Goal: Task Accomplishment & Management: Use online tool/utility

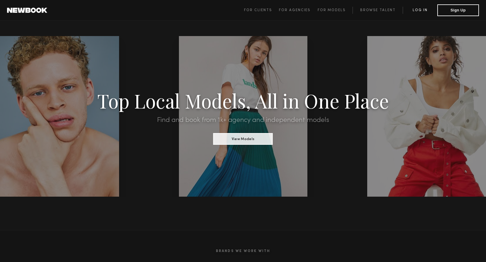
click at [422, 11] on link "Log in" at bounding box center [419, 10] width 35 height 7
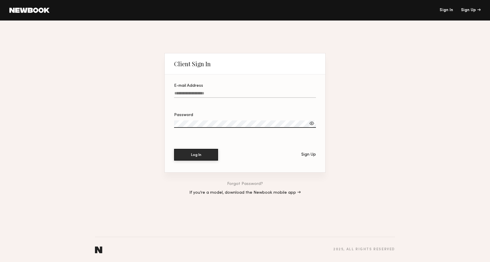
type input "**********"
click at [207, 156] on button "Log In" at bounding box center [196, 155] width 44 height 12
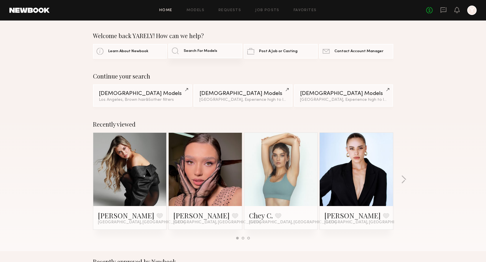
click at [212, 52] on span "Search For Models" at bounding box center [200, 51] width 34 height 4
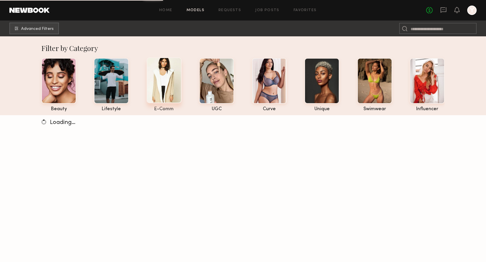
click at [169, 81] on div at bounding box center [164, 80] width 35 height 46
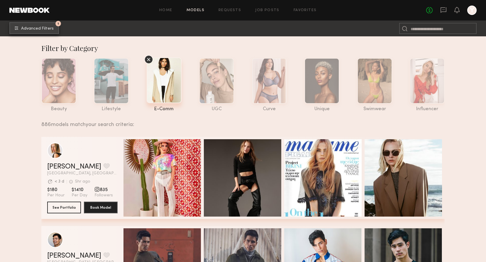
click at [30, 30] on span "Advanced Filters" at bounding box center [37, 29] width 33 height 4
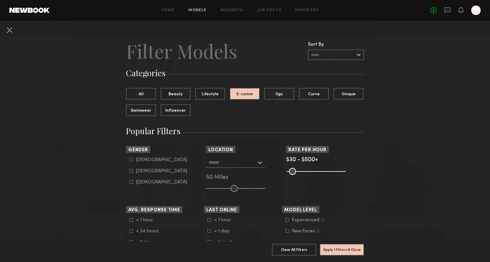
click at [131, 171] on label "Female" at bounding box center [159, 171] width 58 height 4
type input "**"
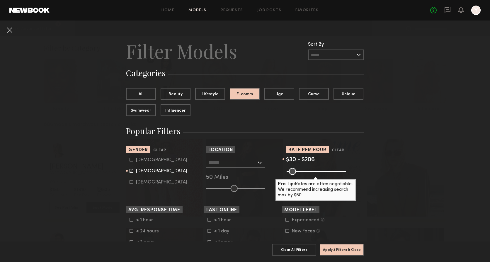
drag, startPoint x: 334, startPoint y: 170, endPoint x: 307, endPoint y: 168, distance: 26.4
type input "***"
click at [307, 168] on input "range" at bounding box center [316, 171] width 59 height 7
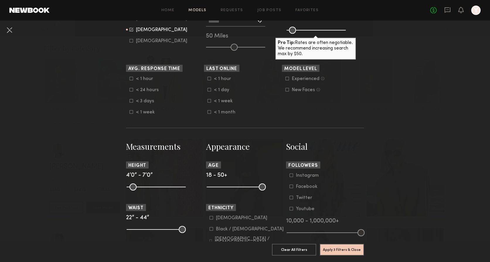
scroll to position [147, 0]
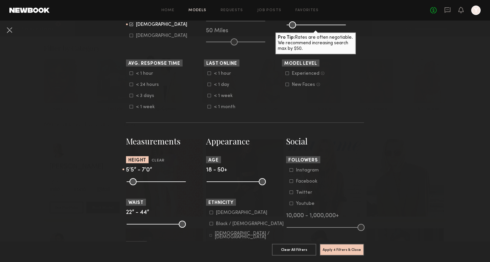
drag, startPoint x: 129, startPoint y: 181, endPoint x: 152, endPoint y: 180, distance: 23.2
type input "**"
click at [152, 180] on input "range" at bounding box center [156, 181] width 59 height 7
drag, startPoint x: 177, startPoint y: 181, endPoint x: 163, endPoint y: 182, distance: 14.1
type input "**"
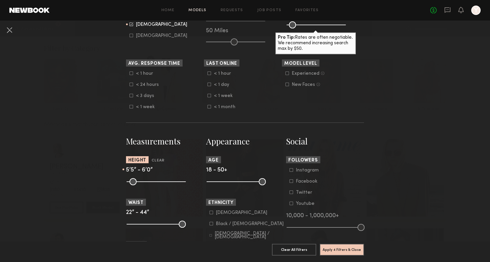
click at [163, 182] on input "range" at bounding box center [156, 181] width 59 height 7
drag, startPoint x: 257, startPoint y: 181, endPoint x: 217, endPoint y: 182, distance: 39.6
type input "**"
click at [217, 182] on input "range" at bounding box center [236, 181] width 59 height 7
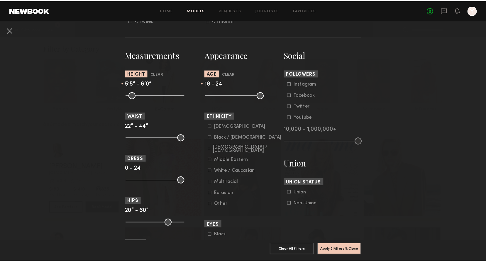
scroll to position [293, 0]
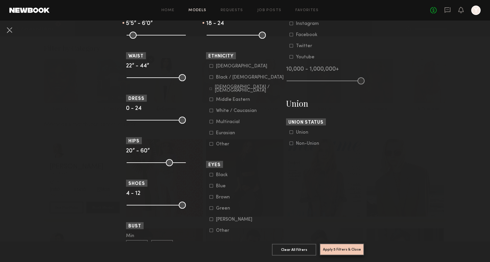
click at [341, 245] on button "Apply 5 Filters & Close" at bounding box center [342, 250] width 44 height 12
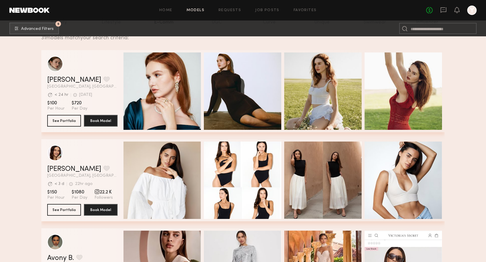
scroll to position [88, 0]
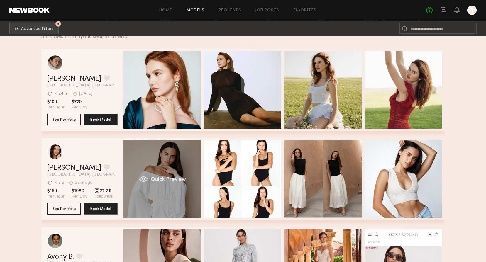
click at [166, 173] on div "Quick Preview" at bounding box center [161, 178] width 77 height 77
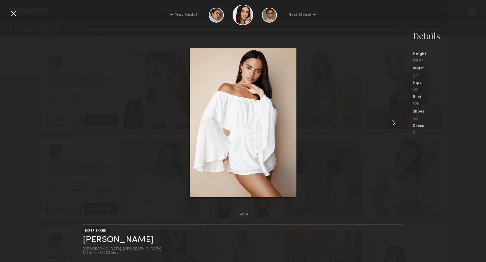
click at [395, 120] on common-icon at bounding box center [393, 122] width 9 height 9
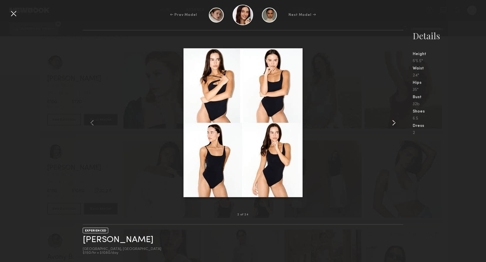
click at [395, 120] on common-icon at bounding box center [393, 122] width 9 height 9
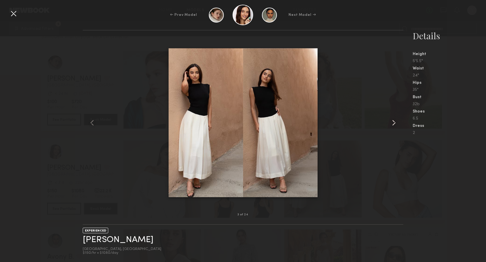
click at [395, 120] on common-icon at bounding box center [393, 122] width 9 height 9
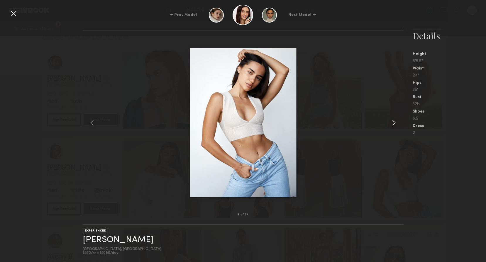
click at [395, 120] on common-icon at bounding box center [393, 122] width 9 height 9
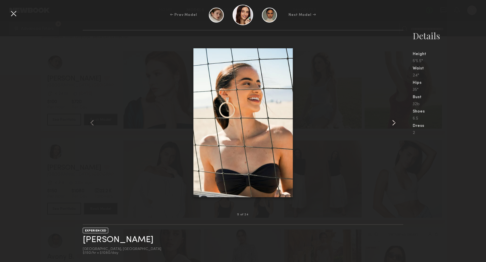
click at [395, 120] on common-icon at bounding box center [393, 122] width 9 height 9
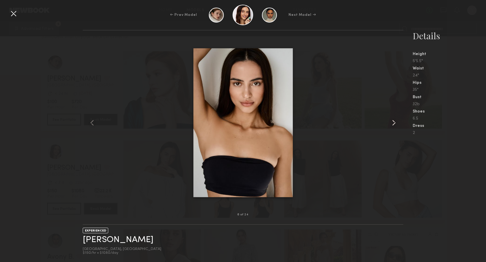
click at [395, 120] on common-icon at bounding box center [393, 122] width 9 height 9
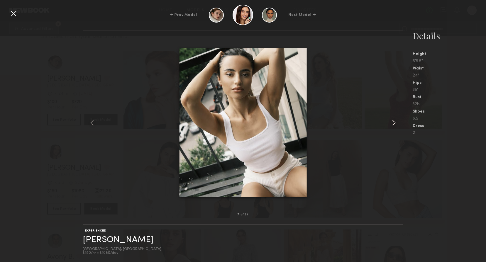
click at [395, 120] on common-icon at bounding box center [393, 122] width 9 height 9
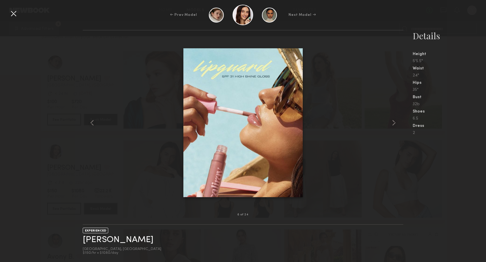
click at [11, 13] on div at bounding box center [13, 13] width 9 height 9
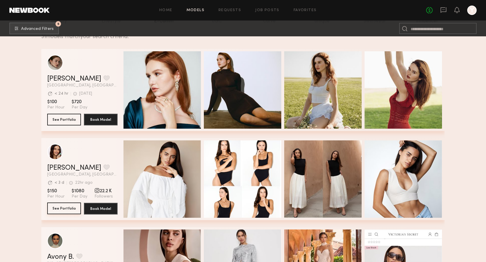
click at [74, 210] on button "See Portfolio" at bounding box center [64, 208] width 34 height 12
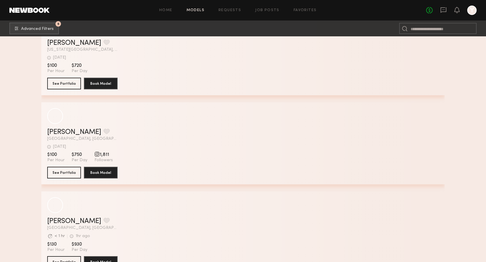
scroll to position [2350, 0]
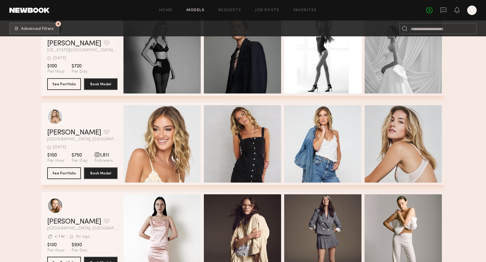
click at [29, 7] on header "Home Models Requests Job Posts Favorites Sign Out No fees up to $5,000 Y" at bounding box center [243, 10] width 486 height 21
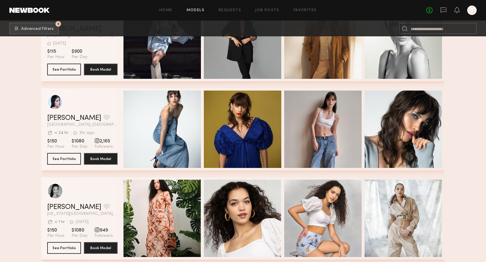
scroll to position [0, 0]
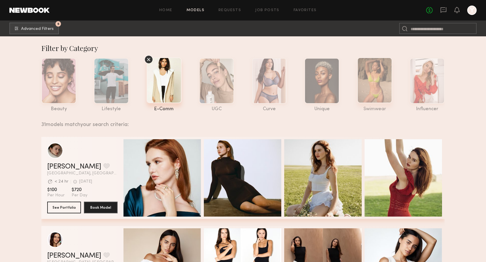
click at [374, 80] on div at bounding box center [374, 80] width 35 height 46
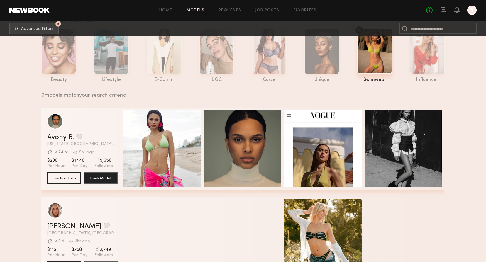
scroll to position [147, 0]
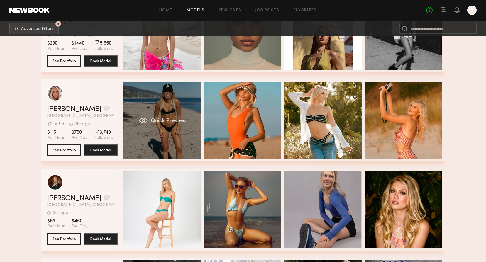
click at [163, 105] on div "Quick Preview" at bounding box center [161, 120] width 77 height 77
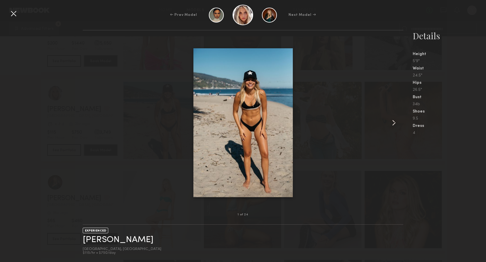
click at [395, 122] on common-icon at bounding box center [393, 122] width 9 height 9
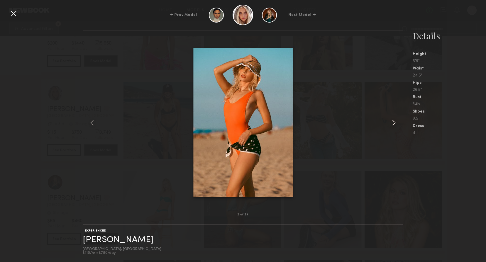
click at [395, 122] on common-icon at bounding box center [393, 122] width 9 height 9
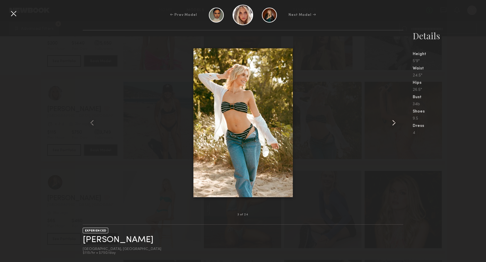
click at [395, 122] on common-icon at bounding box center [393, 122] width 9 height 9
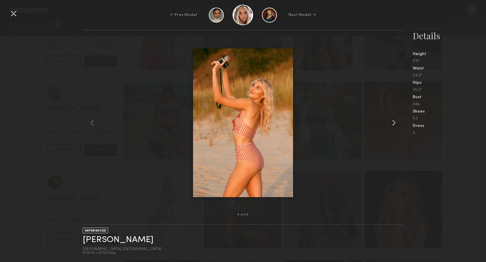
click at [395, 122] on common-icon at bounding box center [393, 122] width 9 height 9
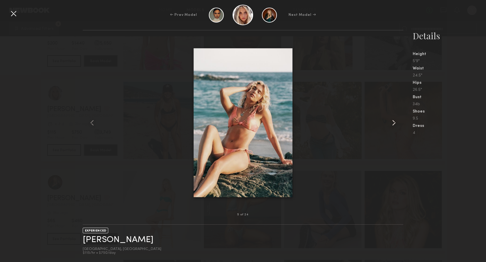
click at [395, 122] on common-icon at bounding box center [393, 122] width 9 height 9
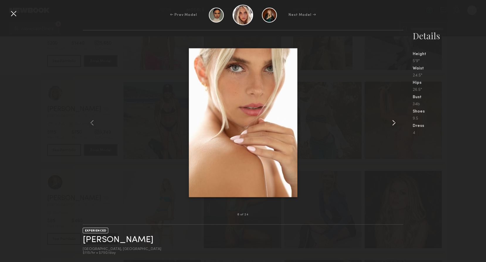
click at [395, 122] on common-icon at bounding box center [393, 122] width 9 height 9
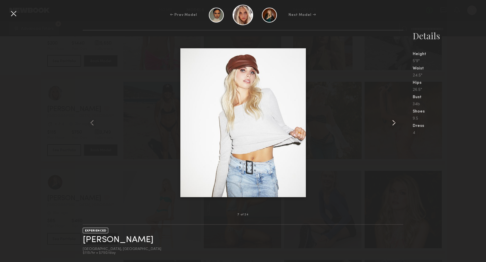
click at [395, 122] on common-icon at bounding box center [393, 122] width 9 height 9
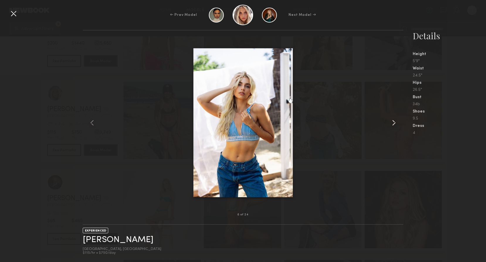
click at [395, 122] on common-icon at bounding box center [393, 122] width 9 height 9
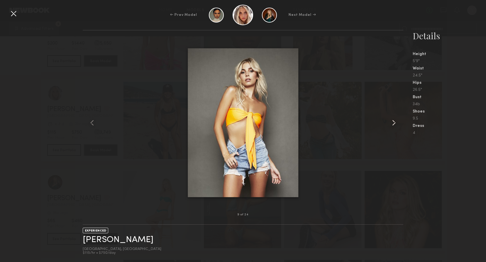
click at [395, 122] on common-icon at bounding box center [393, 122] width 9 height 9
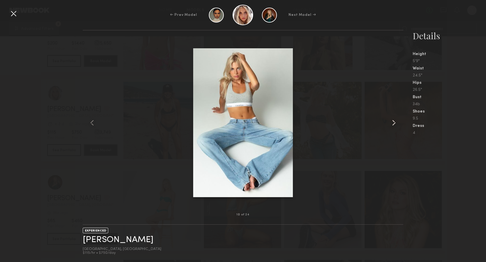
click at [395, 122] on common-icon at bounding box center [393, 122] width 9 height 9
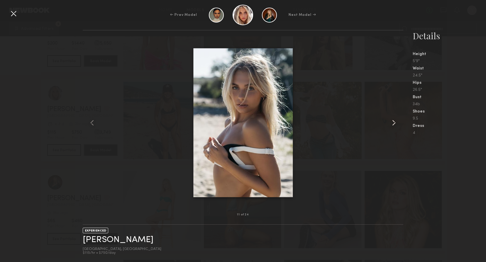
click at [395, 122] on common-icon at bounding box center [393, 122] width 9 height 9
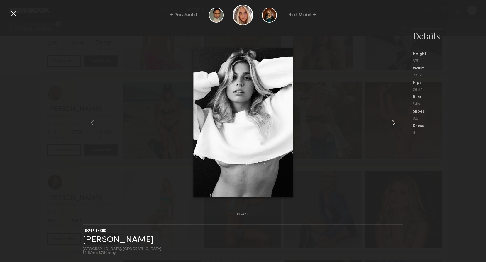
click at [395, 122] on common-icon at bounding box center [393, 122] width 9 height 9
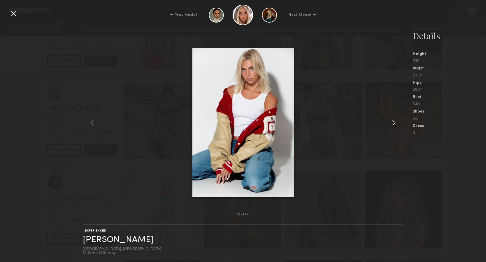
click at [395, 122] on common-icon at bounding box center [393, 122] width 9 height 9
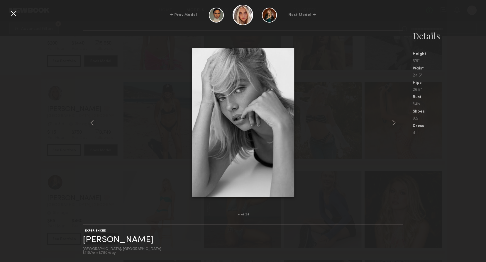
click at [8, 11] on div "← Prev Model Next Model →" at bounding box center [243, 15] width 486 height 21
click at [9, 16] on div at bounding box center [13, 13] width 9 height 9
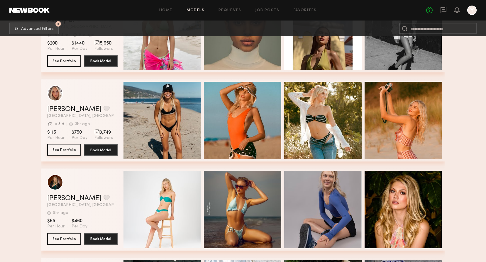
click at [68, 152] on button "See Portfolio" at bounding box center [64, 150] width 34 height 12
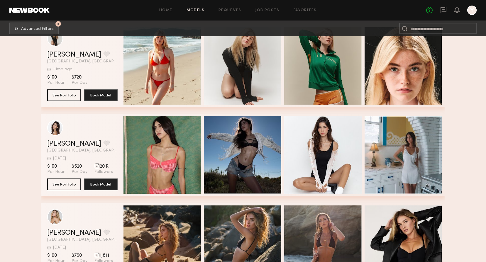
scroll to position [469, 0]
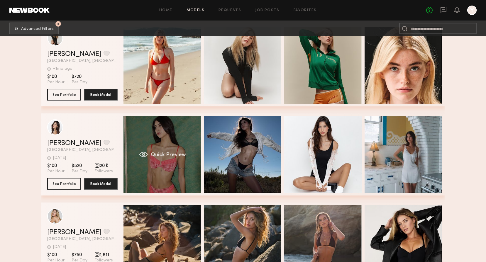
click at [180, 153] on div "Quick Preview" at bounding box center [161, 154] width 77 height 77
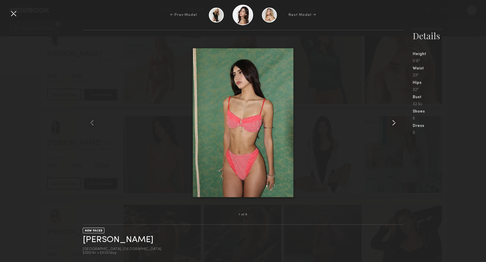
click at [394, 123] on common-icon at bounding box center [393, 122] width 9 height 9
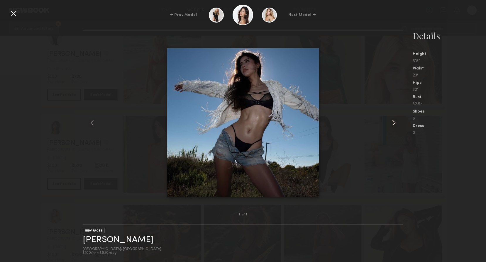
click at [394, 123] on common-icon at bounding box center [393, 122] width 9 height 9
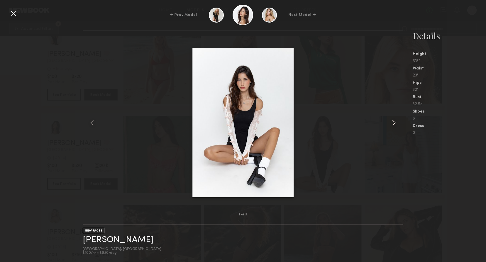
click at [394, 123] on common-icon at bounding box center [393, 122] width 9 height 9
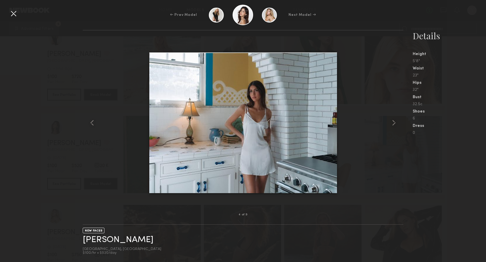
click at [15, 13] on div at bounding box center [13, 13] width 9 height 9
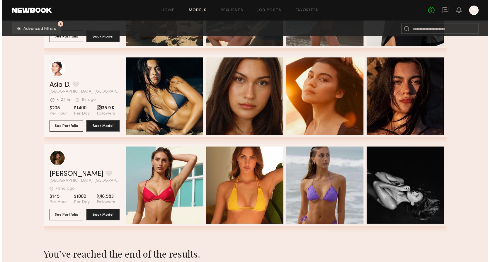
scroll to position [586, 0]
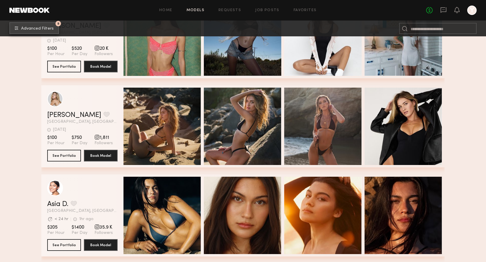
click at [31, 27] on span "Advanced Filters" at bounding box center [37, 29] width 33 height 4
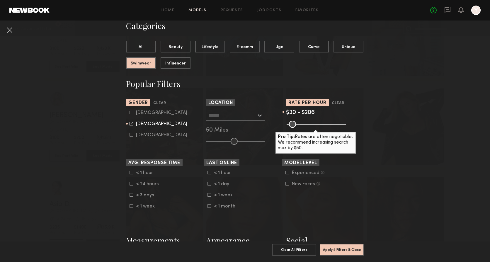
scroll to position [59, 0]
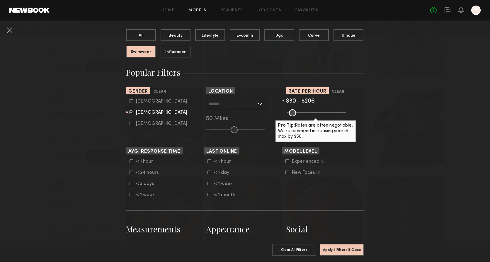
click at [248, 101] on input "text" at bounding box center [232, 104] width 48 height 10
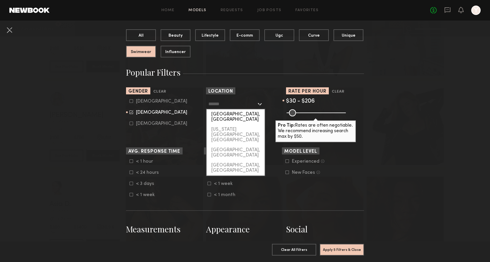
click at [238, 116] on div "Los Angeles, CA" at bounding box center [236, 116] width 58 height 15
type input "**********"
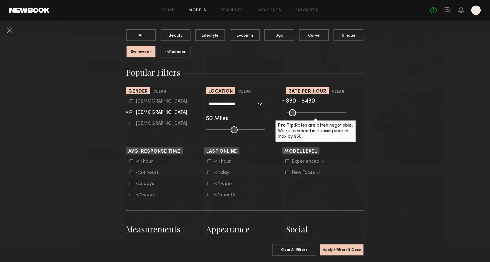
drag, startPoint x: 307, startPoint y: 112, endPoint x: 334, endPoint y: 111, distance: 27.3
type input "***"
click at [334, 111] on input "range" at bounding box center [316, 112] width 59 height 7
click at [339, 244] on button "Apply 6 Filters & Close" at bounding box center [342, 250] width 44 height 12
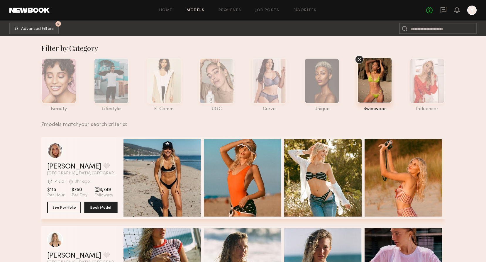
click at [357, 57] on icon at bounding box center [359, 59] width 9 height 9
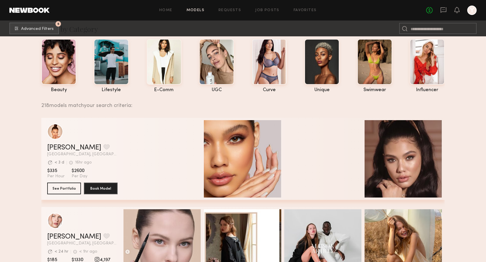
scroll to position [29, 0]
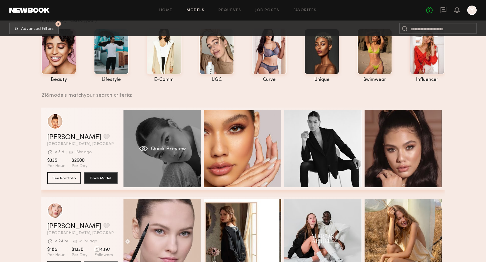
click at [166, 135] on div "Quick Preview" at bounding box center [161, 148] width 77 height 77
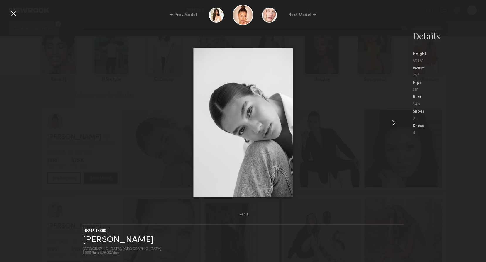
click at [392, 120] on common-icon at bounding box center [393, 122] width 9 height 9
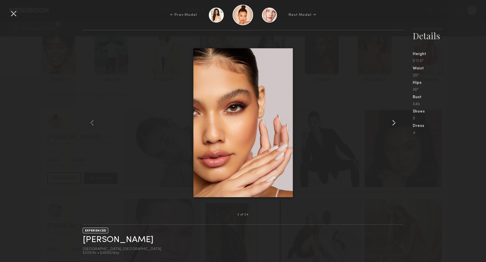
click at [392, 120] on common-icon at bounding box center [393, 122] width 9 height 9
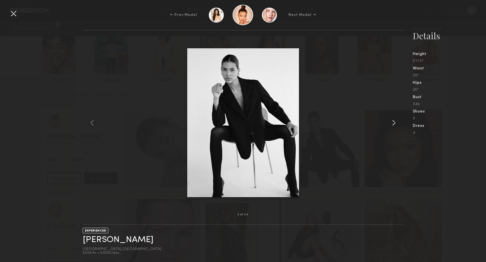
click at [392, 120] on common-icon at bounding box center [393, 122] width 9 height 9
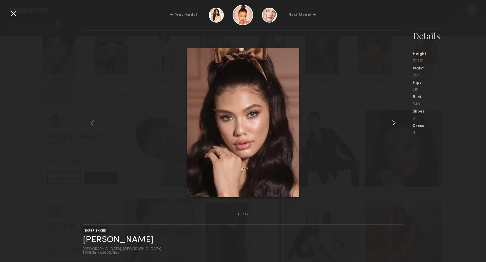
click at [392, 120] on common-icon at bounding box center [393, 122] width 9 height 9
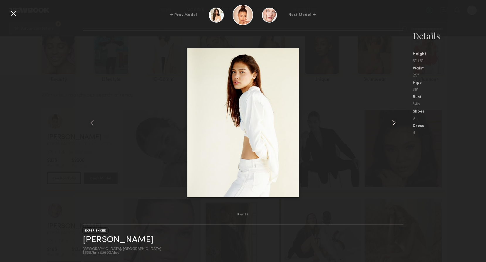
click at [392, 120] on common-icon at bounding box center [393, 122] width 9 height 9
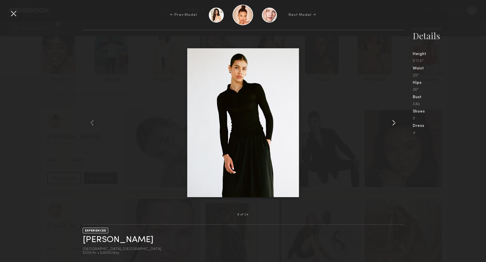
click at [392, 120] on common-icon at bounding box center [393, 122] width 9 height 9
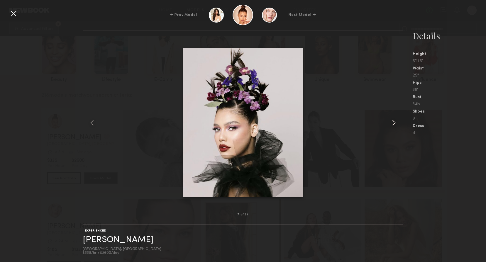
click at [392, 120] on common-icon at bounding box center [393, 122] width 9 height 9
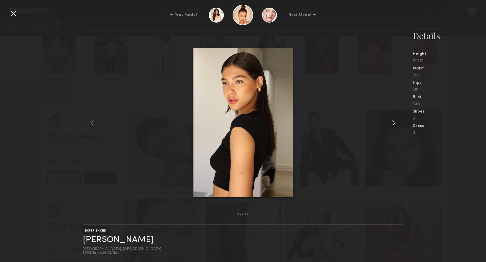
click at [390, 121] on common-icon at bounding box center [393, 122] width 9 height 9
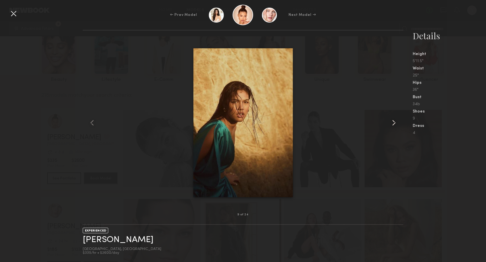
click at [390, 121] on common-icon at bounding box center [393, 122] width 9 height 9
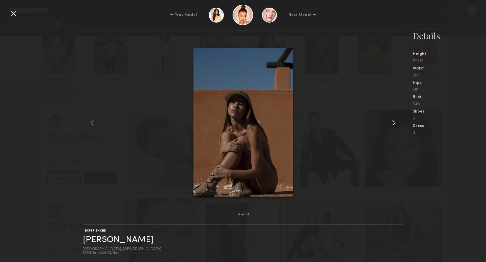
click at [391, 121] on common-icon at bounding box center [393, 122] width 9 height 9
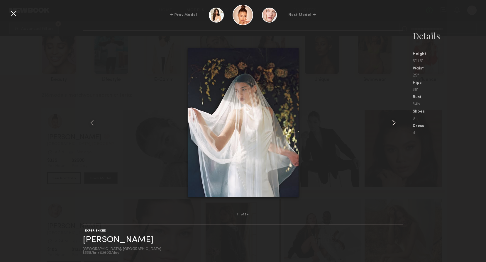
click at [391, 121] on common-icon at bounding box center [393, 122] width 9 height 9
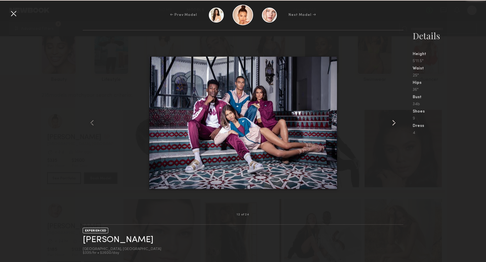
click at [391, 121] on common-icon at bounding box center [393, 122] width 9 height 9
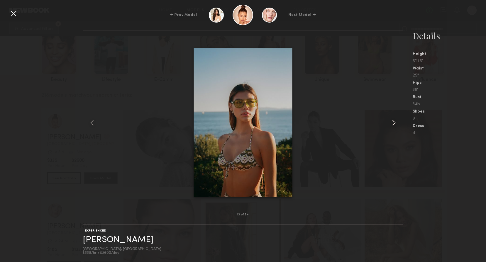
click at [391, 121] on common-icon at bounding box center [393, 122] width 9 height 9
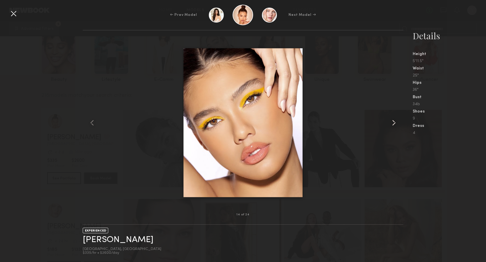
click at [391, 121] on common-icon at bounding box center [393, 122] width 9 height 9
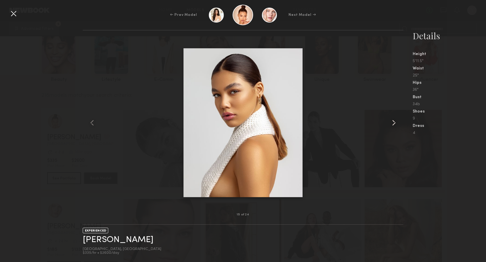
click at [391, 121] on common-icon at bounding box center [393, 122] width 9 height 9
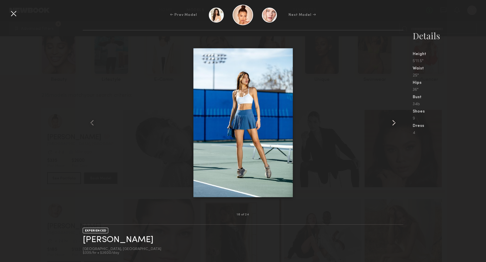
click at [391, 121] on common-icon at bounding box center [393, 122] width 9 height 9
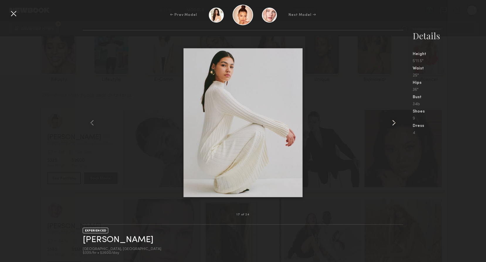
click at [391, 121] on common-icon at bounding box center [393, 122] width 9 height 9
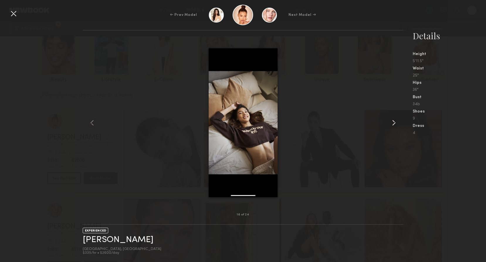
click at [391, 121] on common-icon at bounding box center [393, 122] width 9 height 9
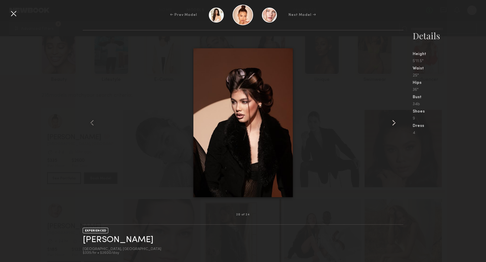
click at [391, 121] on common-icon at bounding box center [393, 122] width 9 height 9
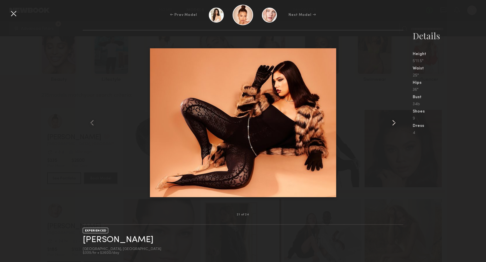
click at [391, 121] on common-icon at bounding box center [393, 122] width 9 height 9
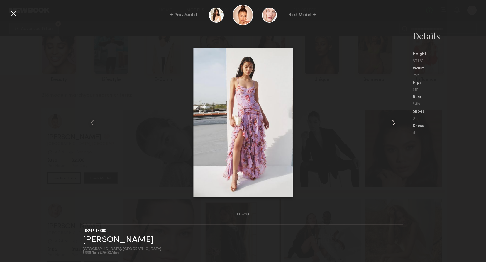
click at [391, 121] on common-icon at bounding box center [393, 122] width 9 height 9
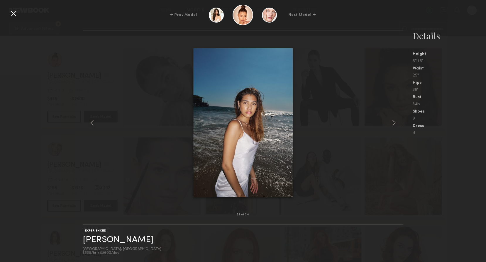
scroll to position [117, 0]
click at [14, 11] on div at bounding box center [13, 13] width 9 height 9
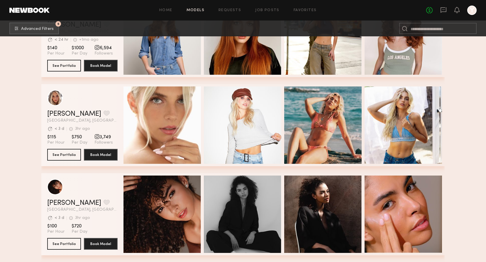
scroll to position [322, 0]
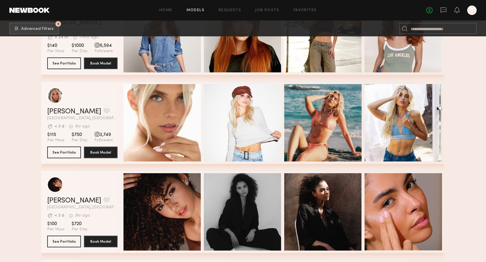
click at [100, 137] on span "3,749" at bounding box center [103, 135] width 18 height 6
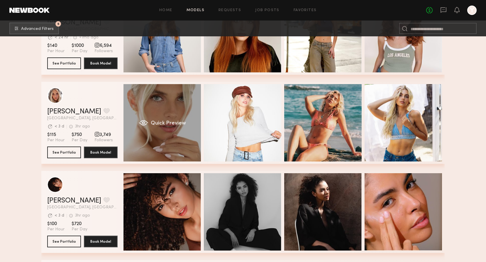
click at [165, 108] on div "Quick Preview" at bounding box center [161, 122] width 77 height 77
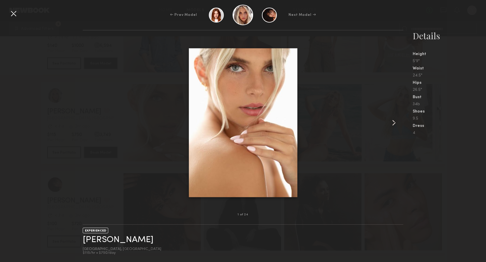
click at [390, 120] on common-icon at bounding box center [393, 122] width 9 height 9
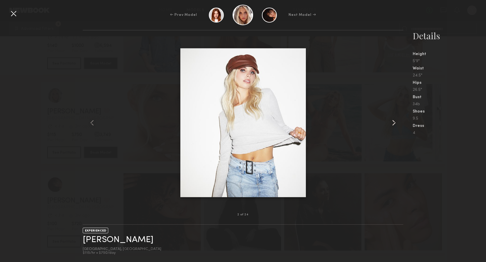
click at [390, 120] on common-icon at bounding box center [393, 122] width 9 height 9
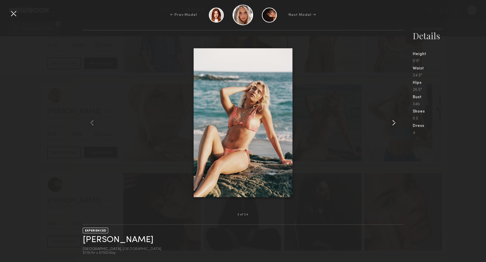
click at [390, 120] on common-icon at bounding box center [393, 122] width 9 height 9
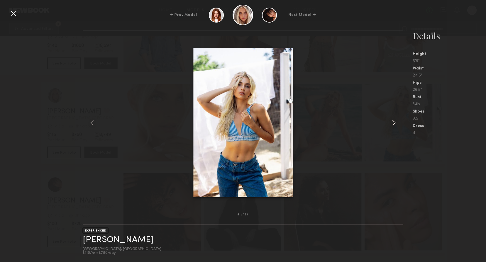
click at [390, 120] on common-icon at bounding box center [393, 122] width 9 height 9
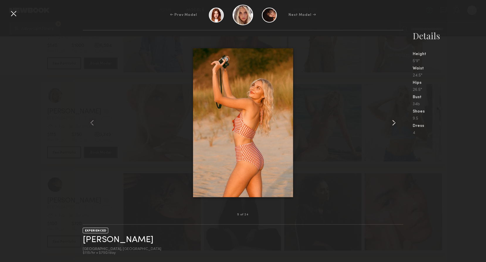
click at [390, 120] on common-icon at bounding box center [393, 122] width 9 height 9
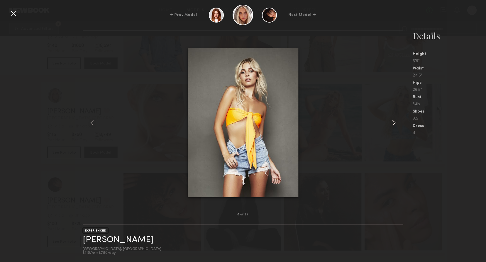
click at [390, 120] on common-icon at bounding box center [393, 122] width 9 height 9
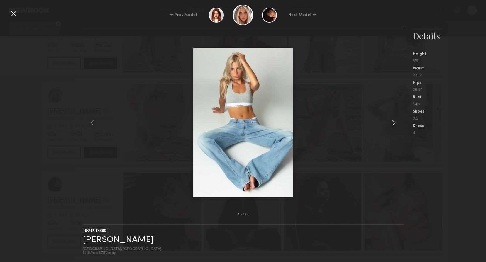
click at [390, 120] on common-icon at bounding box center [393, 122] width 9 height 9
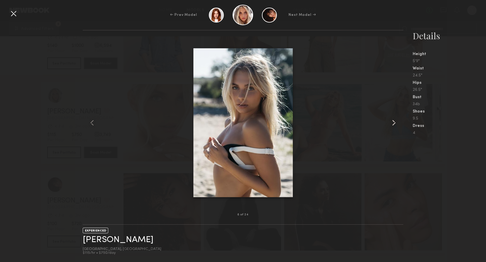
click at [392, 120] on common-icon at bounding box center [393, 122] width 9 height 9
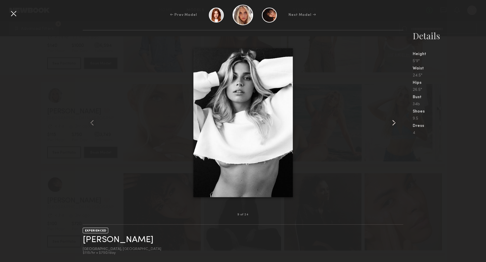
click at [392, 120] on common-icon at bounding box center [393, 122] width 9 height 9
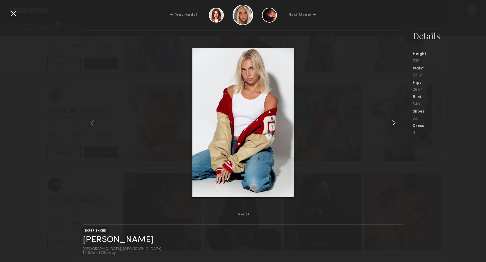
click at [392, 120] on common-icon at bounding box center [393, 122] width 9 height 9
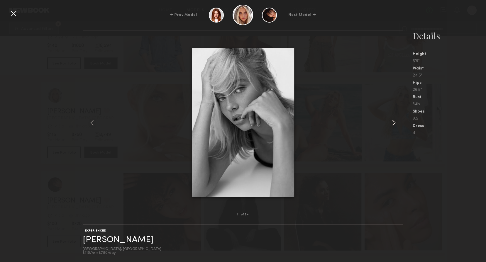
click at [392, 120] on common-icon at bounding box center [393, 122] width 9 height 9
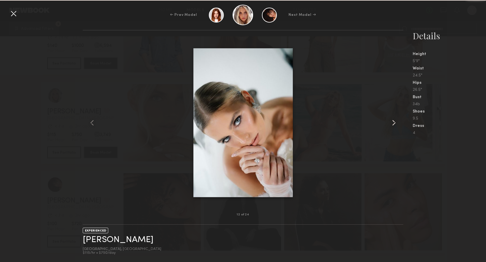
click at [392, 120] on common-icon at bounding box center [393, 122] width 9 height 9
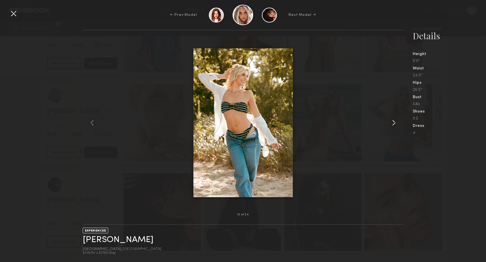
click at [392, 120] on common-icon at bounding box center [393, 122] width 9 height 9
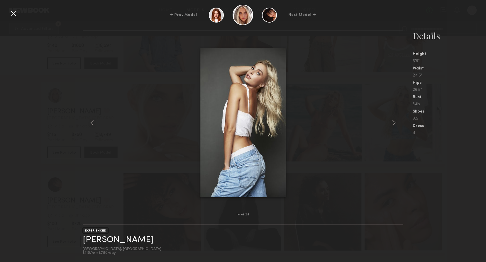
click at [16, 13] on div at bounding box center [13, 13] width 9 height 9
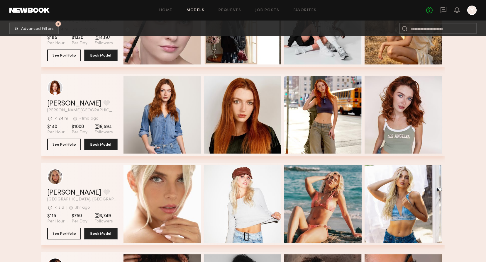
scroll to position [264, 0]
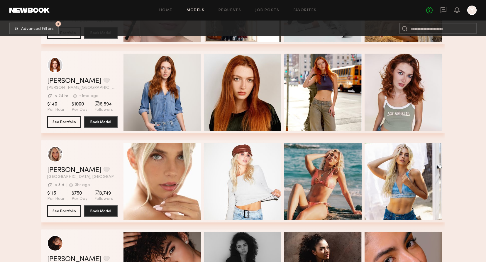
click at [96, 195] on div "grid" at bounding box center [96, 192] width 5 height 5
click at [65, 213] on button "See Portfolio" at bounding box center [64, 211] width 34 height 12
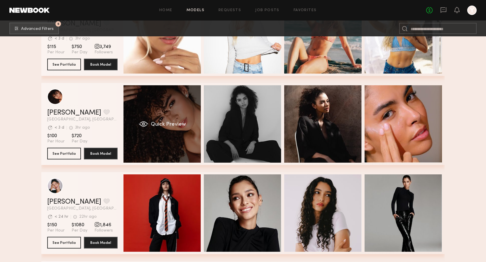
click at [189, 110] on div "Quick Preview" at bounding box center [161, 123] width 77 height 77
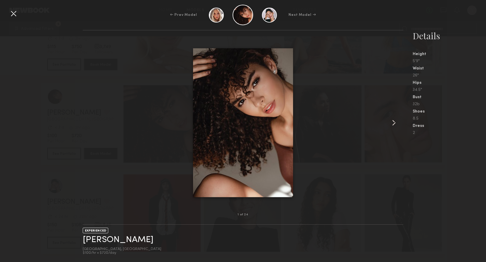
click at [392, 121] on common-icon at bounding box center [393, 122] width 9 height 9
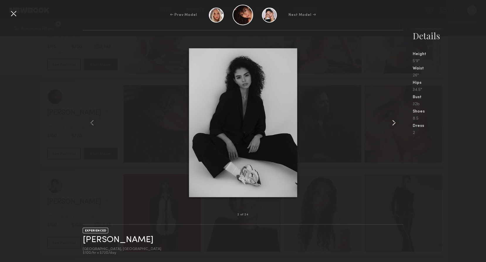
click at [392, 121] on common-icon at bounding box center [393, 122] width 9 height 9
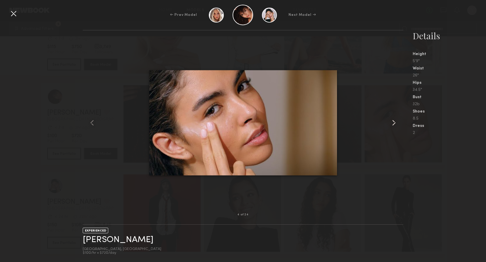
click at [392, 121] on common-icon at bounding box center [393, 122] width 9 height 9
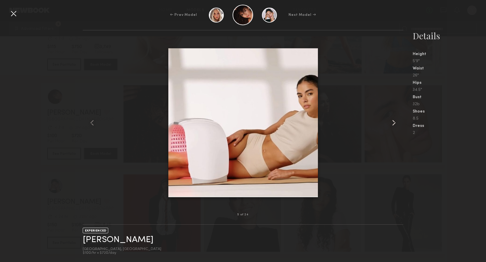
click at [392, 121] on common-icon at bounding box center [393, 122] width 9 height 9
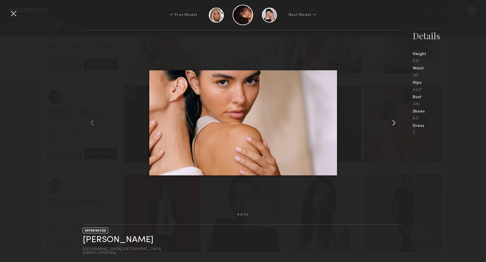
click at [392, 121] on common-icon at bounding box center [393, 122] width 9 height 9
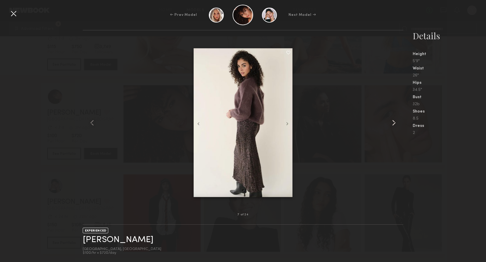
click at [392, 121] on common-icon at bounding box center [393, 122] width 9 height 9
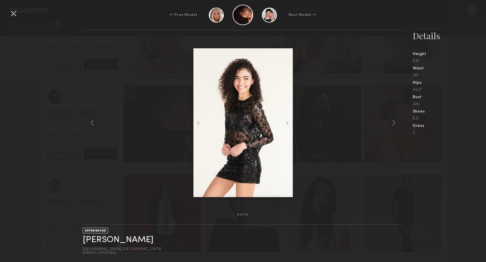
click at [11, 12] on div at bounding box center [13, 13] width 9 height 9
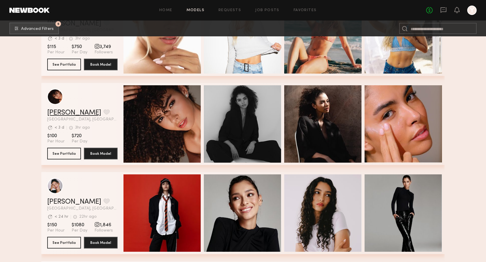
click at [57, 114] on link "Ágatha F." at bounding box center [74, 112] width 54 height 7
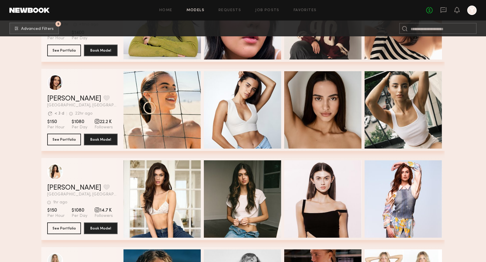
scroll to position [996, 0]
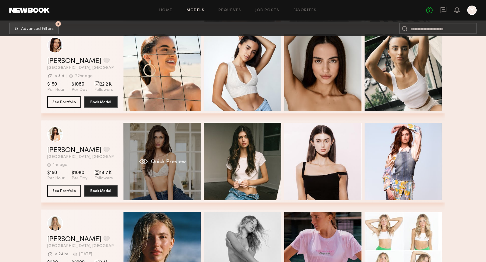
click at [173, 135] on div "Quick Preview" at bounding box center [161, 161] width 77 height 77
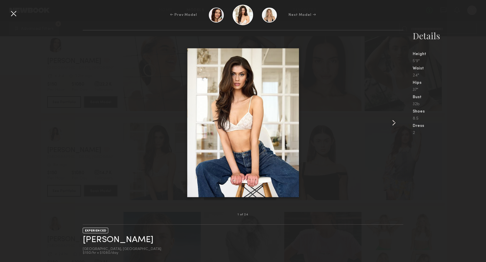
click at [394, 124] on common-icon at bounding box center [393, 122] width 9 height 9
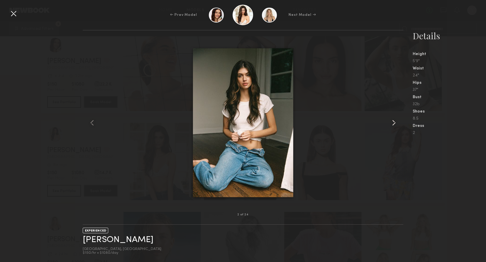
click at [394, 124] on common-icon at bounding box center [393, 122] width 9 height 9
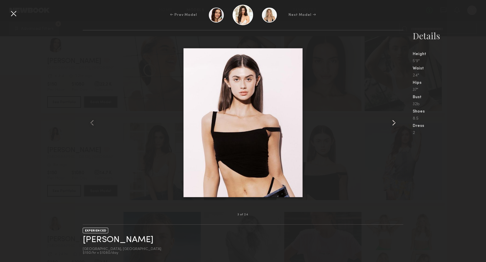
click at [394, 124] on common-icon at bounding box center [393, 122] width 9 height 9
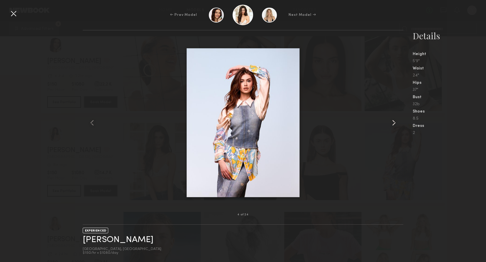
click at [394, 124] on common-icon at bounding box center [393, 122] width 9 height 9
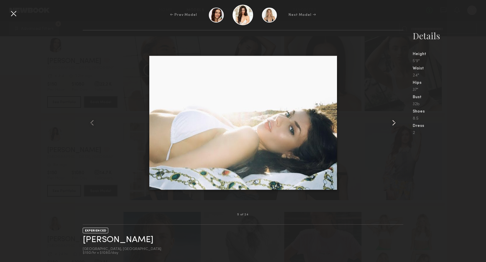
click at [394, 124] on common-icon at bounding box center [393, 122] width 9 height 9
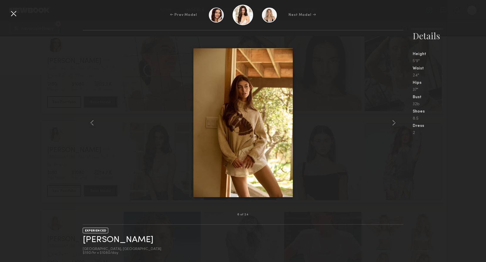
click at [16, 14] on div at bounding box center [13, 13] width 9 height 9
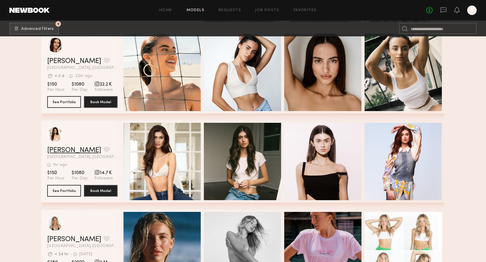
click at [60, 152] on link "Lilah F." at bounding box center [74, 150] width 54 height 7
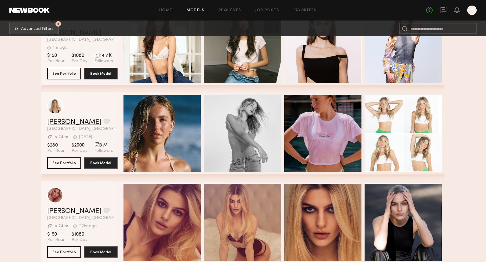
click at [59, 126] on link "Brynn R." at bounding box center [74, 122] width 54 height 7
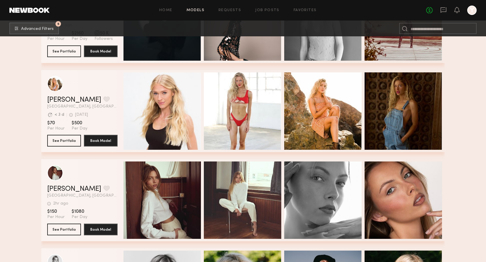
scroll to position [1524, 0]
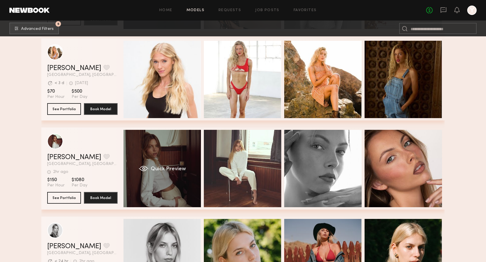
click at [180, 155] on div "Quick Preview" at bounding box center [161, 168] width 77 height 77
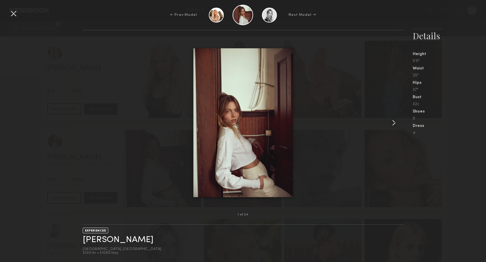
click at [391, 121] on common-icon at bounding box center [393, 122] width 9 height 9
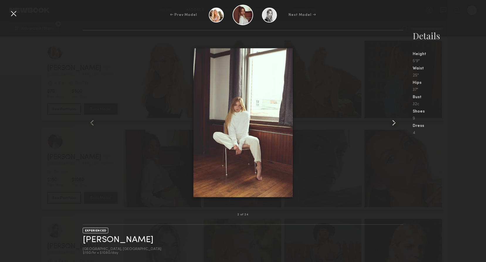
click at [391, 121] on common-icon at bounding box center [393, 122] width 9 height 9
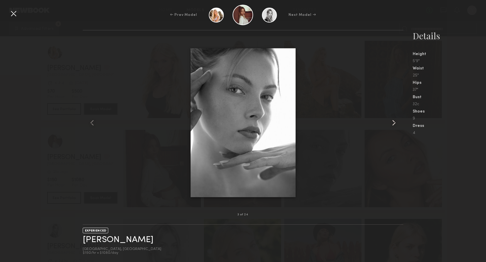
click at [391, 121] on common-icon at bounding box center [393, 122] width 9 height 9
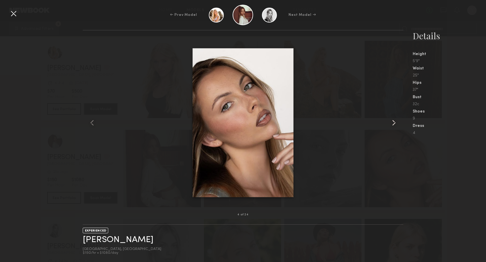
click at [391, 121] on common-icon at bounding box center [393, 122] width 9 height 9
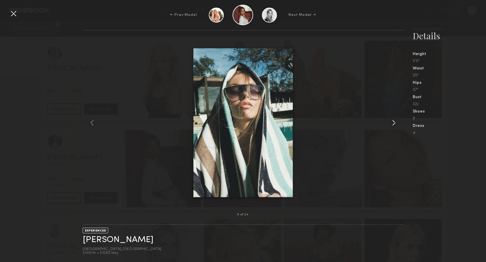
click at [391, 121] on common-icon at bounding box center [393, 122] width 9 height 9
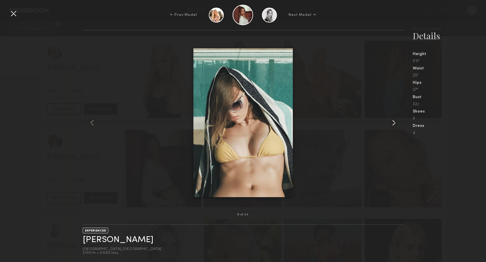
click at [392, 121] on common-icon at bounding box center [393, 122] width 9 height 9
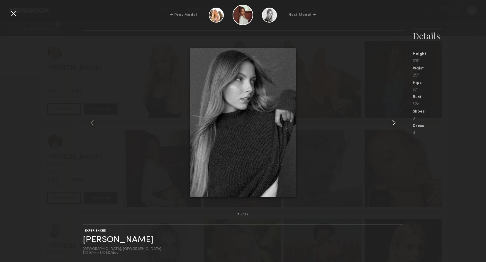
click at [392, 121] on common-icon at bounding box center [393, 122] width 9 height 9
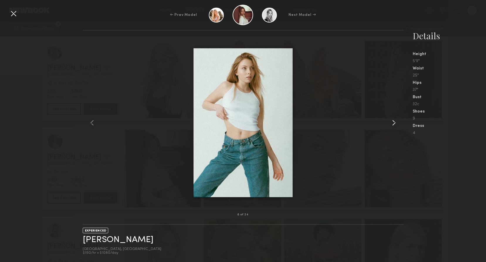
click at [392, 121] on common-icon at bounding box center [393, 122] width 9 height 9
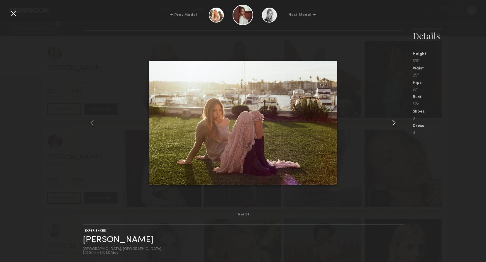
click at [392, 121] on common-icon at bounding box center [393, 122] width 9 height 9
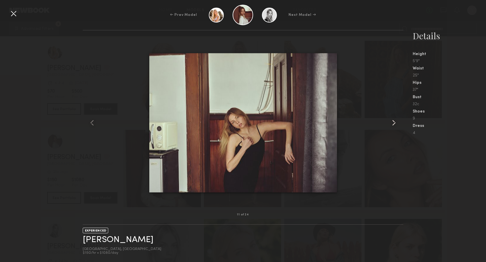
click at [392, 121] on common-icon at bounding box center [393, 122] width 9 height 9
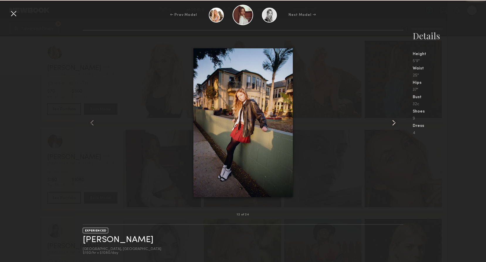
click at [392, 121] on common-icon at bounding box center [393, 122] width 9 height 9
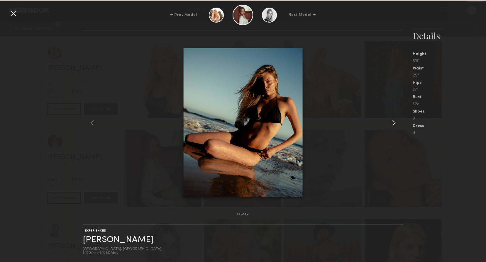
click at [392, 121] on common-icon at bounding box center [393, 122] width 9 height 9
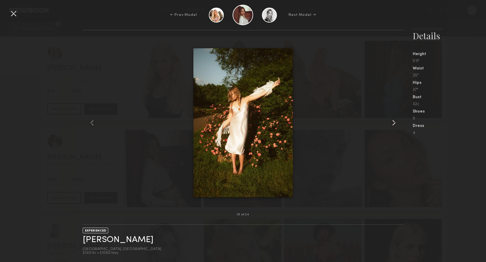
click at [392, 121] on common-icon at bounding box center [393, 122] width 9 height 9
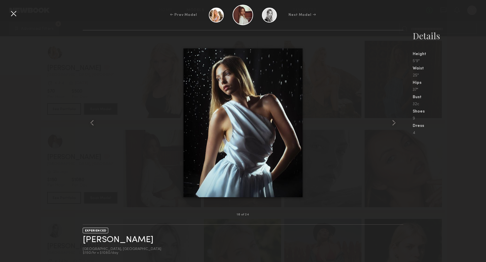
click at [14, 16] on div at bounding box center [13, 13] width 9 height 9
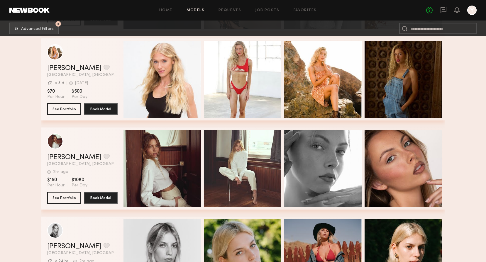
click at [51, 160] on link "Ellie G." at bounding box center [74, 157] width 54 height 7
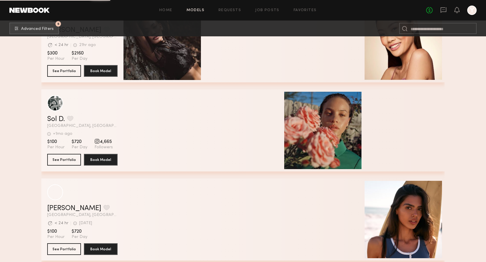
scroll to position [3099, 0]
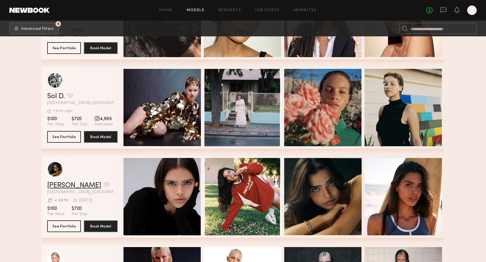
click at [62, 188] on link "Lauren S." at bounding box center [74, 185] width 54 height 7
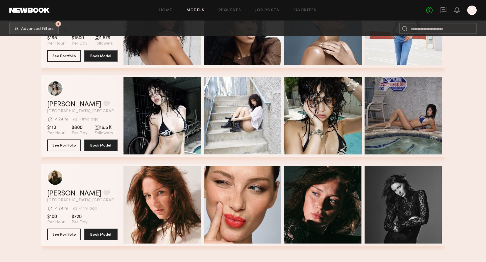
scroll to position [3539, 0]
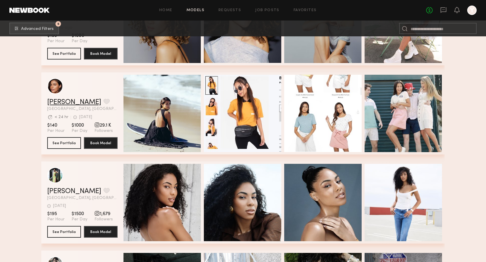
click at [58, 106] on link "Julia N." at bounding box center [74, 102] width 54 height 7
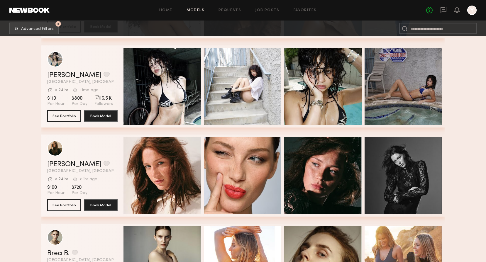
scroll to position [3919, 0]
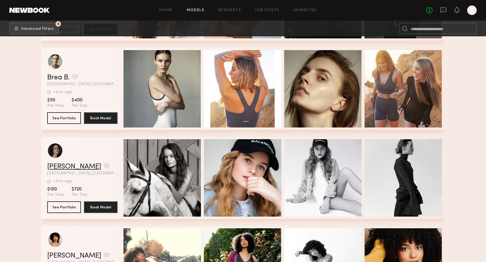
click at [61, 169] on link "Maru K." at bounding box center [74, 166] width 54 height 7
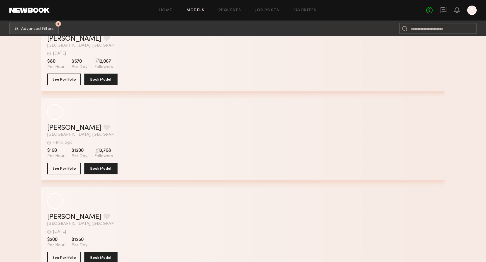
scroll to position [8533, 0]
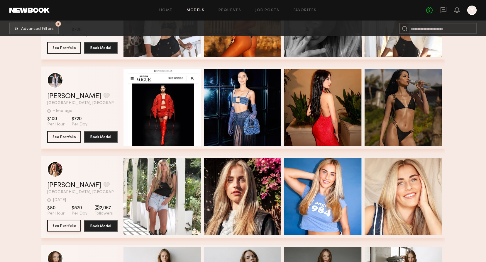
click at [72, 230] on button "See Portfolio" at bounding box center [64, 226] width 34 height 12
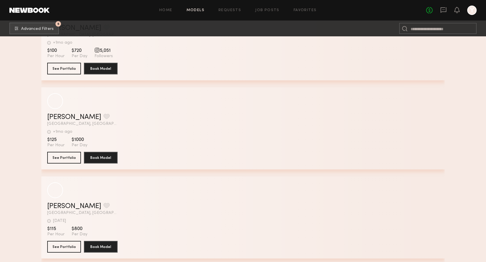
scroll to position [9500, 0]
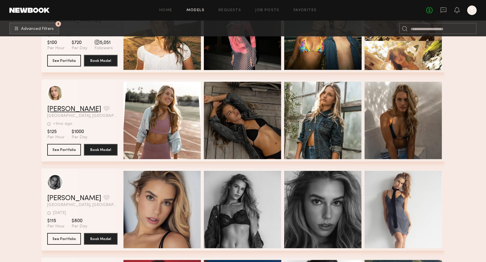
click at [67, 109] on link "Natasha E." at bounding box center [74, 109] width 54 height 7
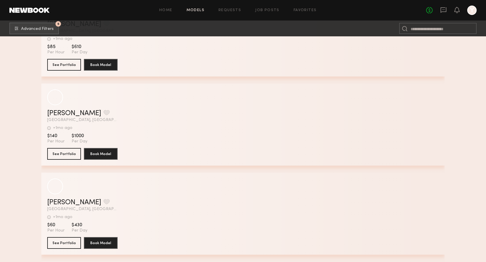
scroll to position [14843, 0]
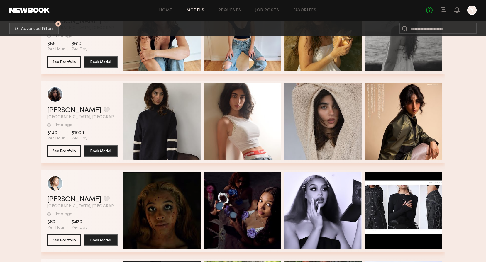
click at [51, 110] on link "[PERSON_NAME]" at bounding box center [74, 110] width 54 height 7
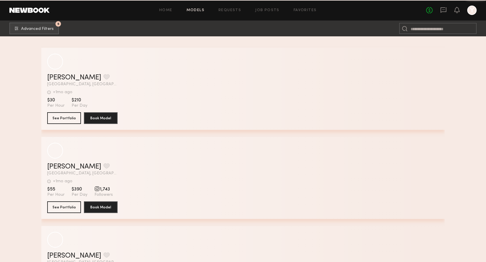
scroll to position [16923, 0]
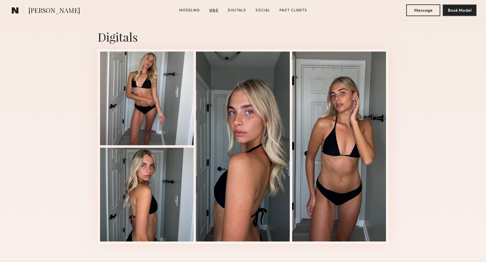
scroll to position [1494, 0]
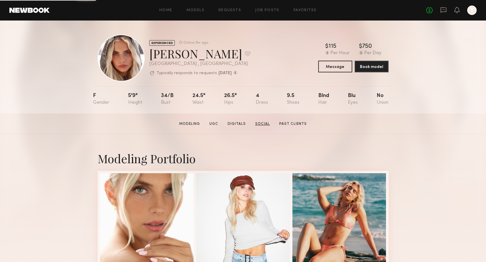
click at [254, 127] on link "Social" at bounding box center [262, 123] width 19 height 5
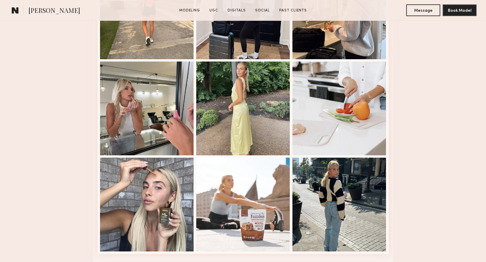
scroll to position [1673, 0]
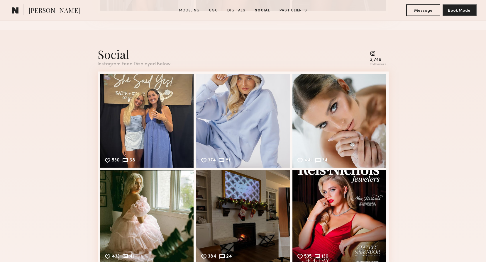
click at [372, 56] on common-icon at bounding box center [378, 53] width 16 height 5
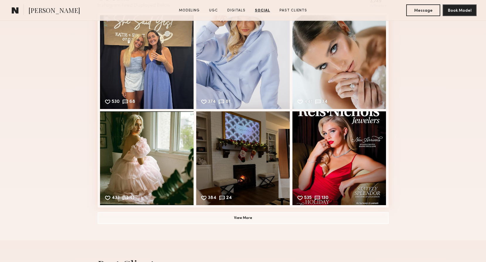
scroll to position [1790, 0]
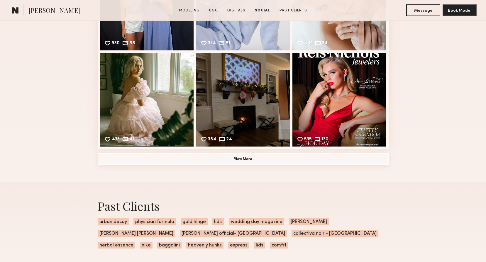
click at [257, 163] on button "View More" at bounding box center [243, 159] width 291 height 12
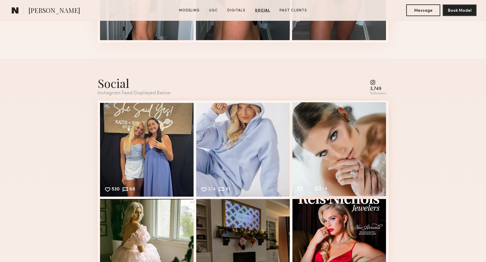
scroll to position [1643, 0]
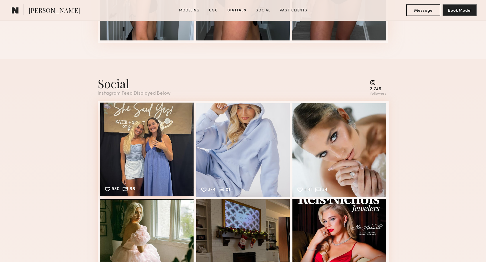
click at [151, 132] on div "530 68 Likes & comments displayed to show model’s engagement" at bounding box center [147, 150] width 94 height 94
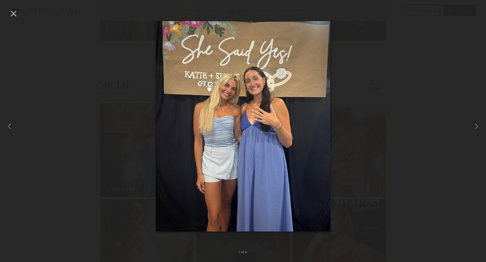
click at [16, 13] on div at bounding box center [13, 13] width 9 height 9
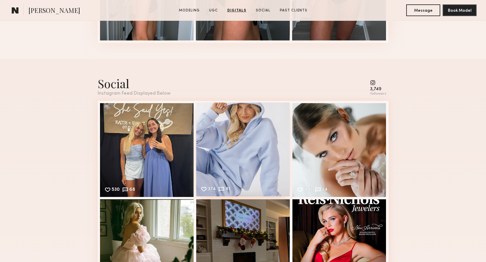
click at [233, 165] on div "374 81 Likes & comments displayed to show model’s engagement" at bounding box center [243, 150] width 94 height 94
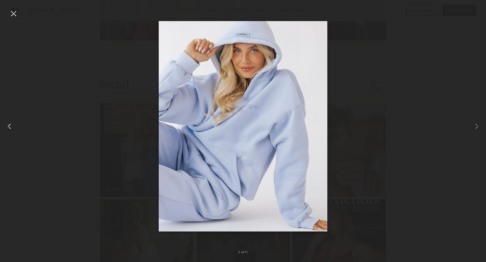
click at [7, 13] on div at bounding box center [9, 126] width 19 height 234
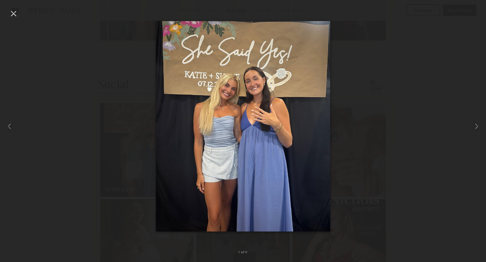
click at [13, 13] on div at bounding box center [13, 13] width 9 height 9
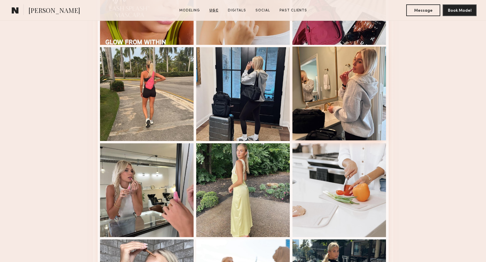
scroll to position [1116, 0]
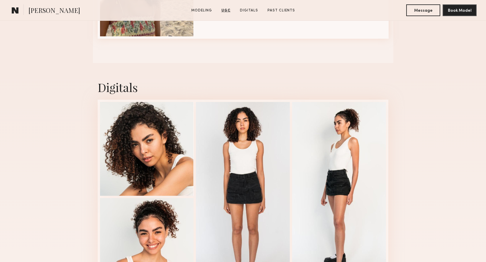
scroll to position [1055, 0]
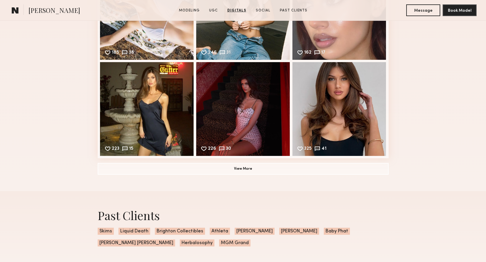
scroll to position [1084, 0]
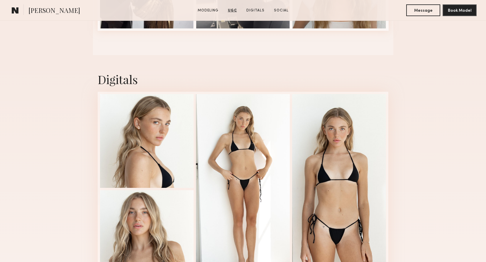
scroll to position [820, 0]
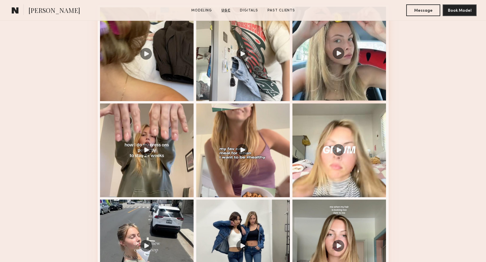
scroll to position [703, 0]
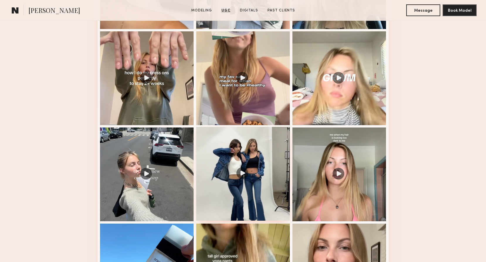
click at [261, 147] on div at bounding box center [243, 174] width 94 height 94
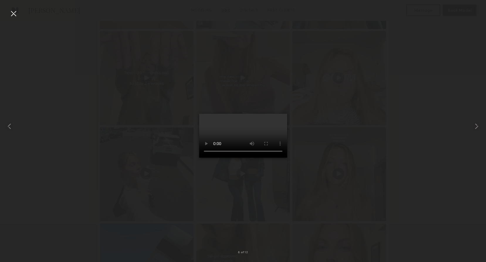
click at [16, 13] on div at bounding box center [13, 13] width 9 height 9
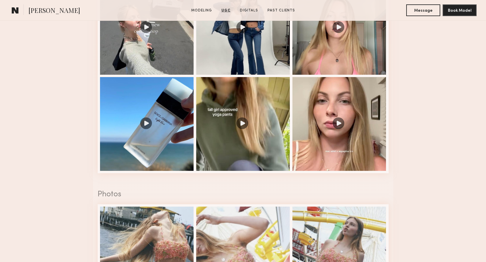
scroll to position [1026, 0]
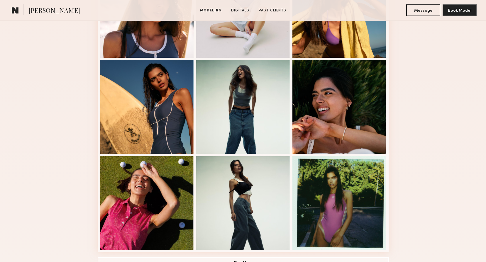
scroll to position [166, 0]
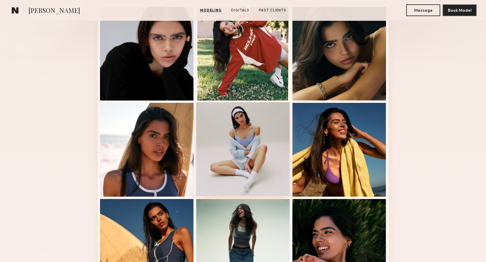
click at [269, 122] on div at bounding box center [243, 149] width 94 height 94
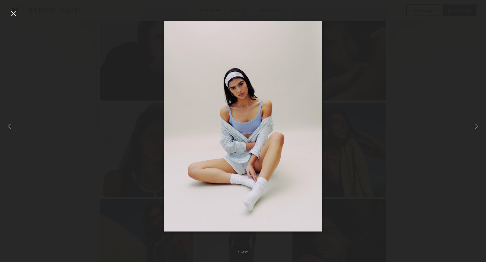
click at [12, 15] on div at bounding box center [13, 13] width 9 height 9
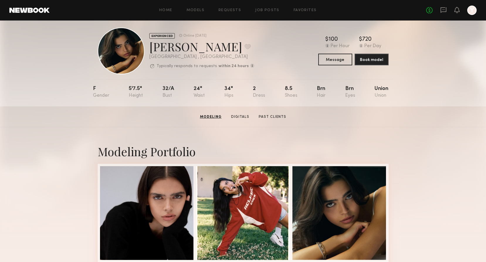
scroll to position [0, 0]
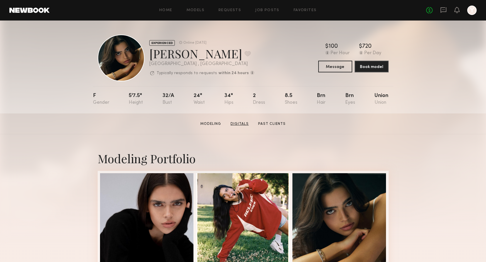
click at [244, 127] on link "Digitals" at bounding box center [239, 123] width 23 height 5
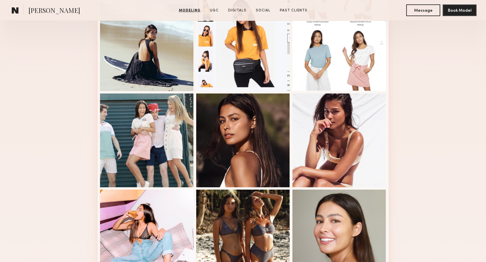
scroll to position [352, 0]
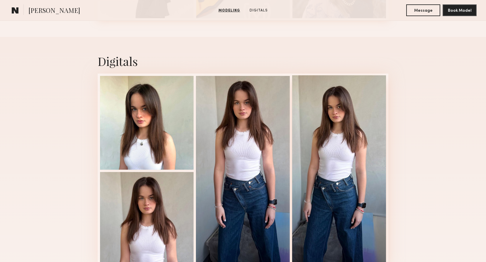
scroll to position [322, 0]
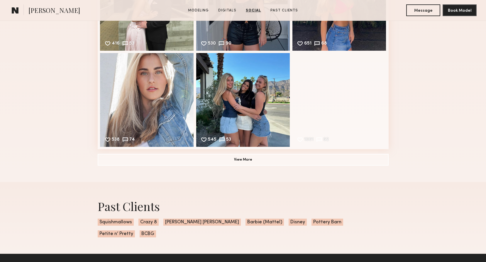
scroll to position [938, 0]
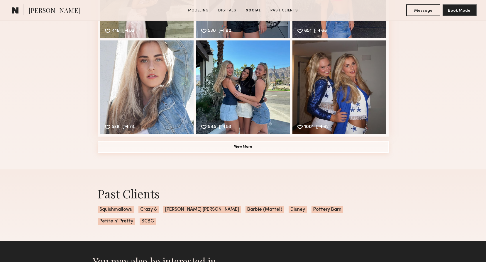
click at [263, 150] on button "View More" at bounding box center [243, 147] width 291 height 12
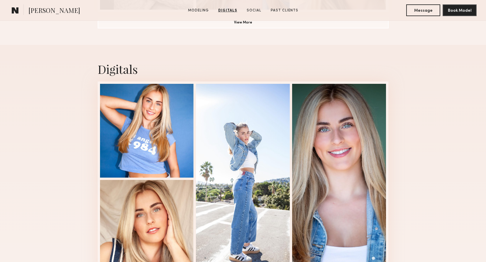
scroll to position [352, 0]
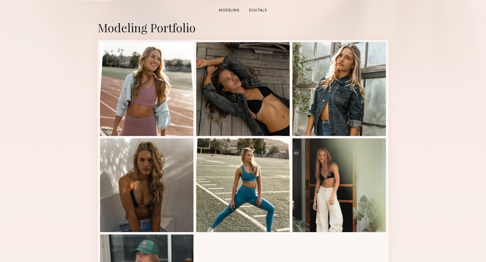
scroll to position [147, 0]
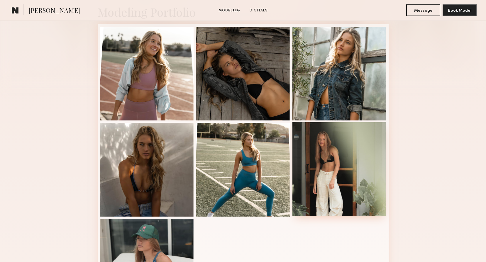
click at [335, 154] on div at bounding box center [339, 169] width 94 height 94
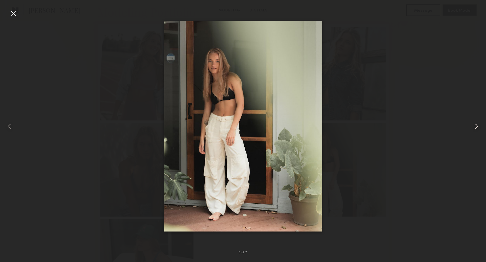
click at [472, 124] on common-icon at bounding box center [475, 126] width 9 height 9
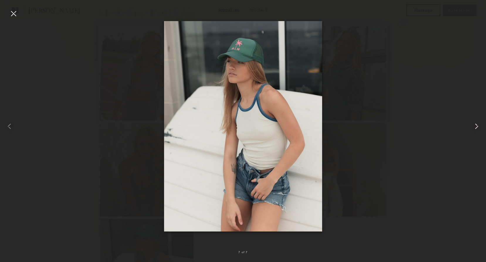
click common-icon
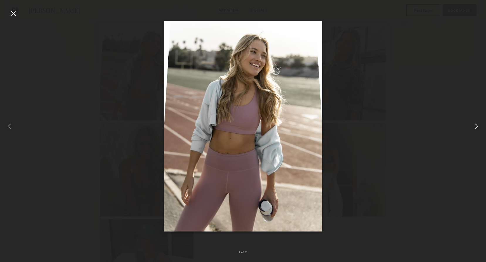
click common-icon
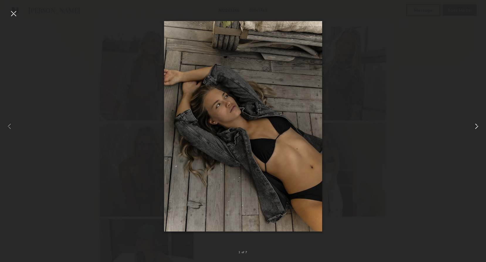
click common-icon
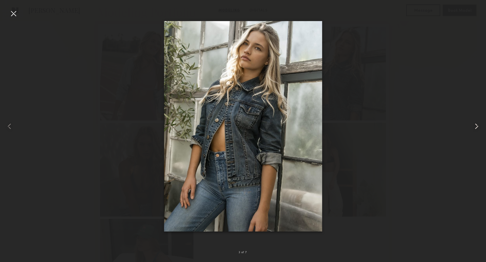
click common-icon
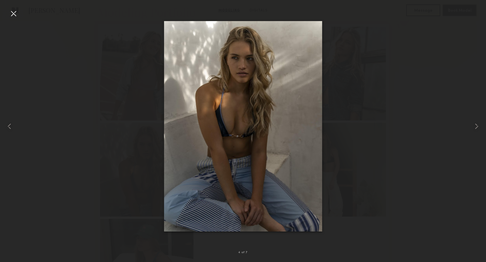
click div
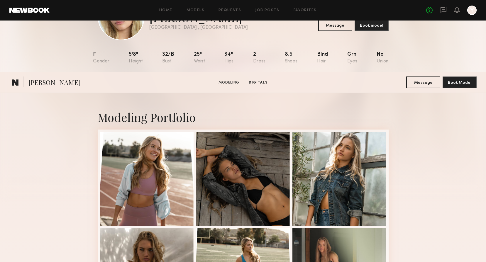
scroll to position [0, 0]
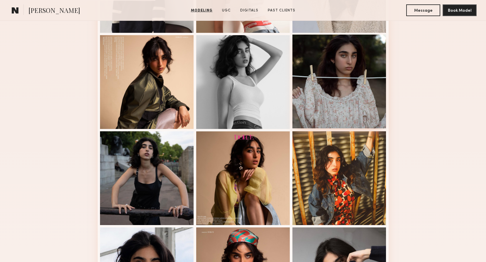
scroll to position [234, 0]
